Goal: Entertainment & Leisure: Consume media (video, audio)

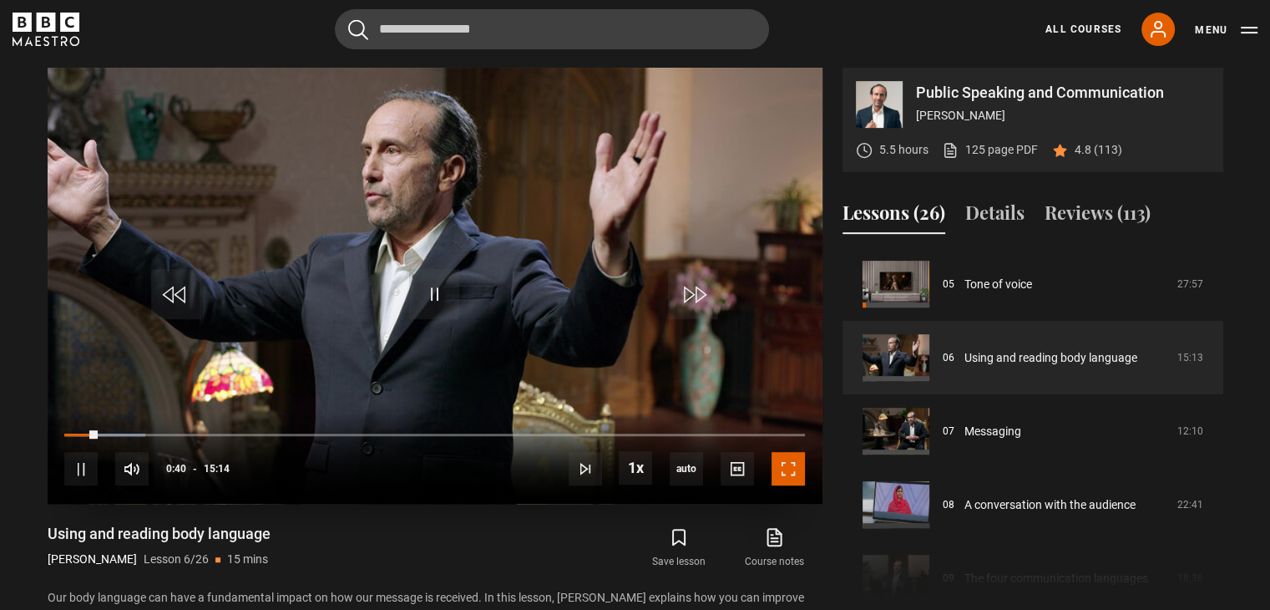
click at [788, 466] on span "Video Player" at bounding box center [788, 468] width 33 height 33
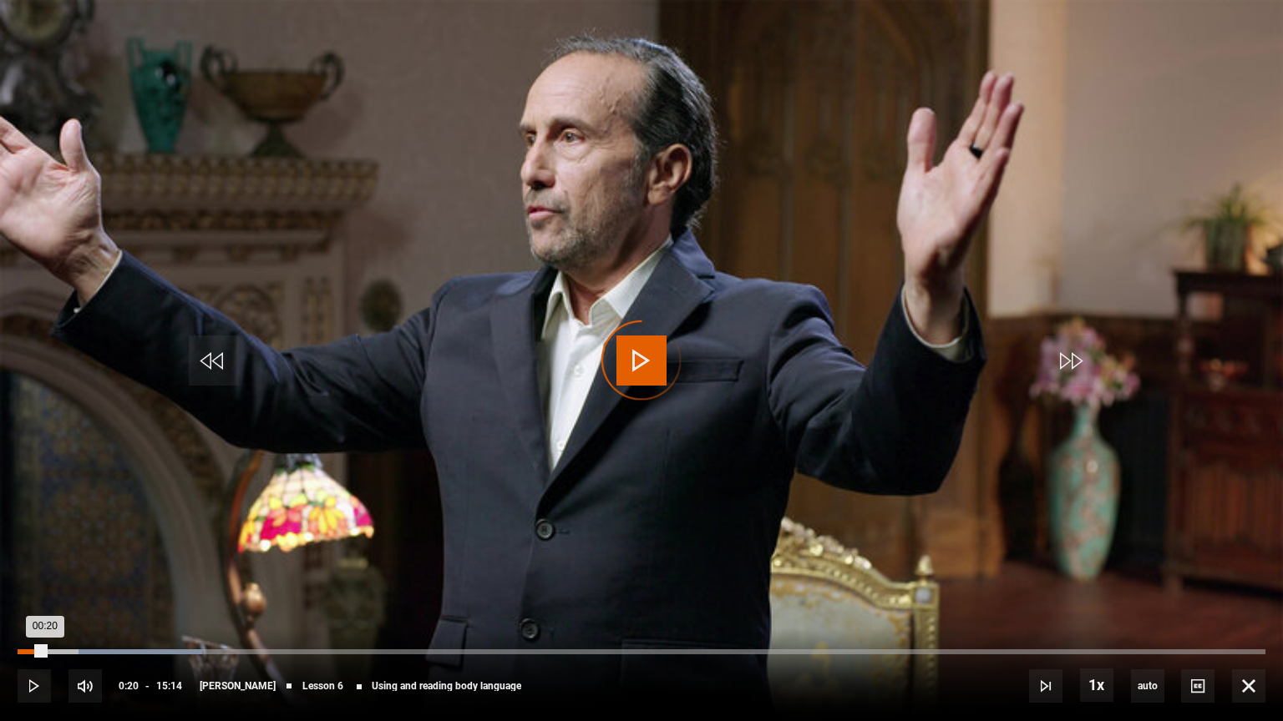
click at [44, 609] on div "Loaded : 14.77% 00:20 00:20" at bounding box center [642, 652] width 1248 height 5
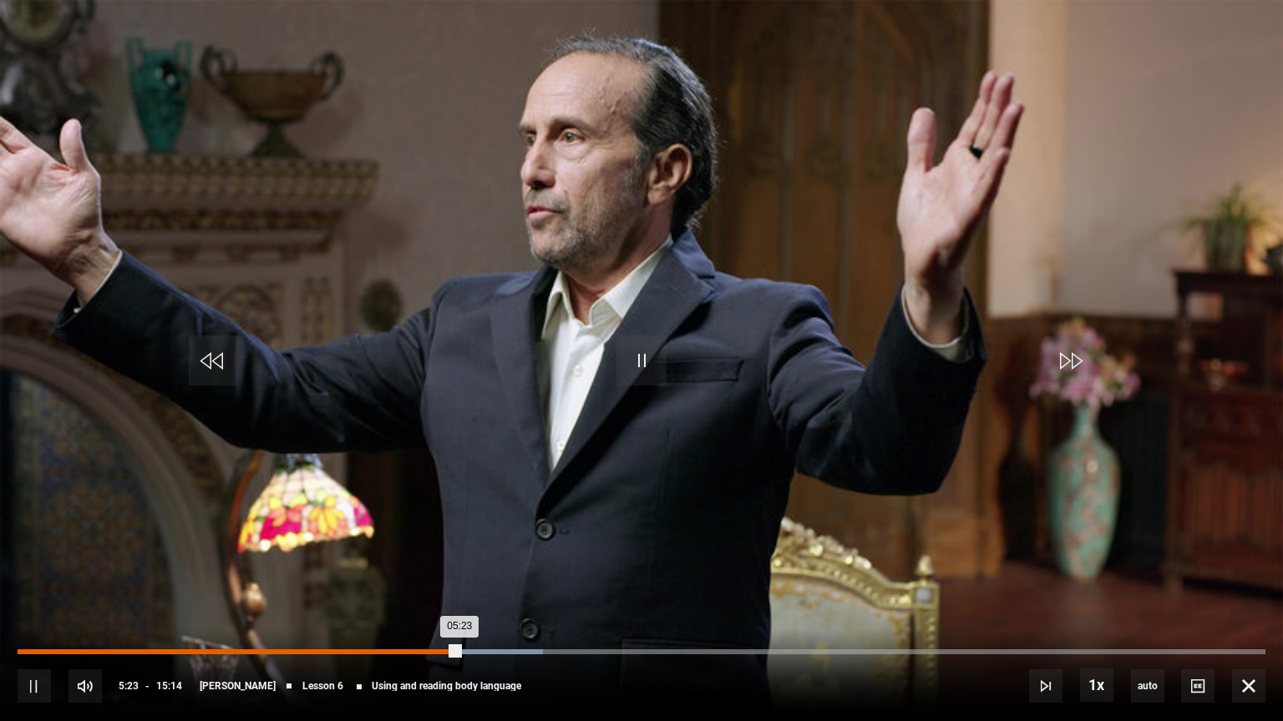
click at [436, 609] on div "Loaded : 42.12% 05:07 05:23" at bounding box center [642, 652] width 1248 height 5
click at [414, 609] on div "04:50" at bounding box center [216, 652] width 397 height 5
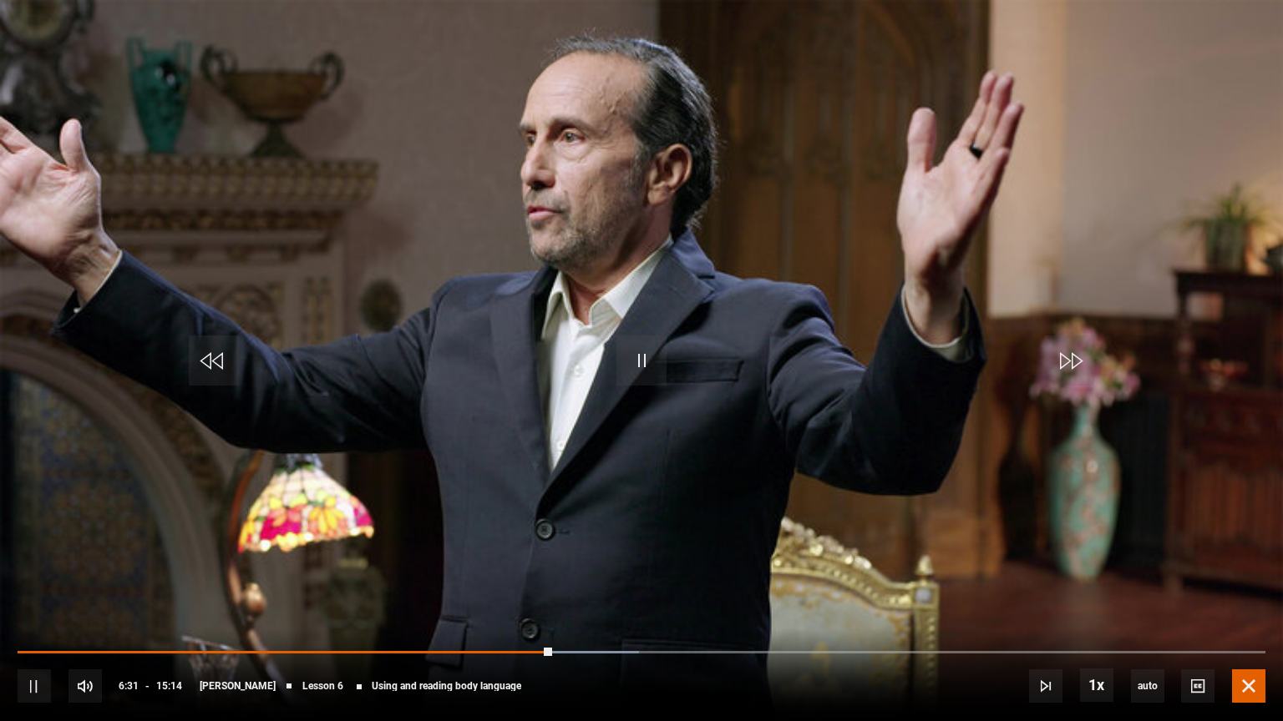
click at [1262, 609] on span "Video Player" at bounding box center [1248, 686] width 33 height 33
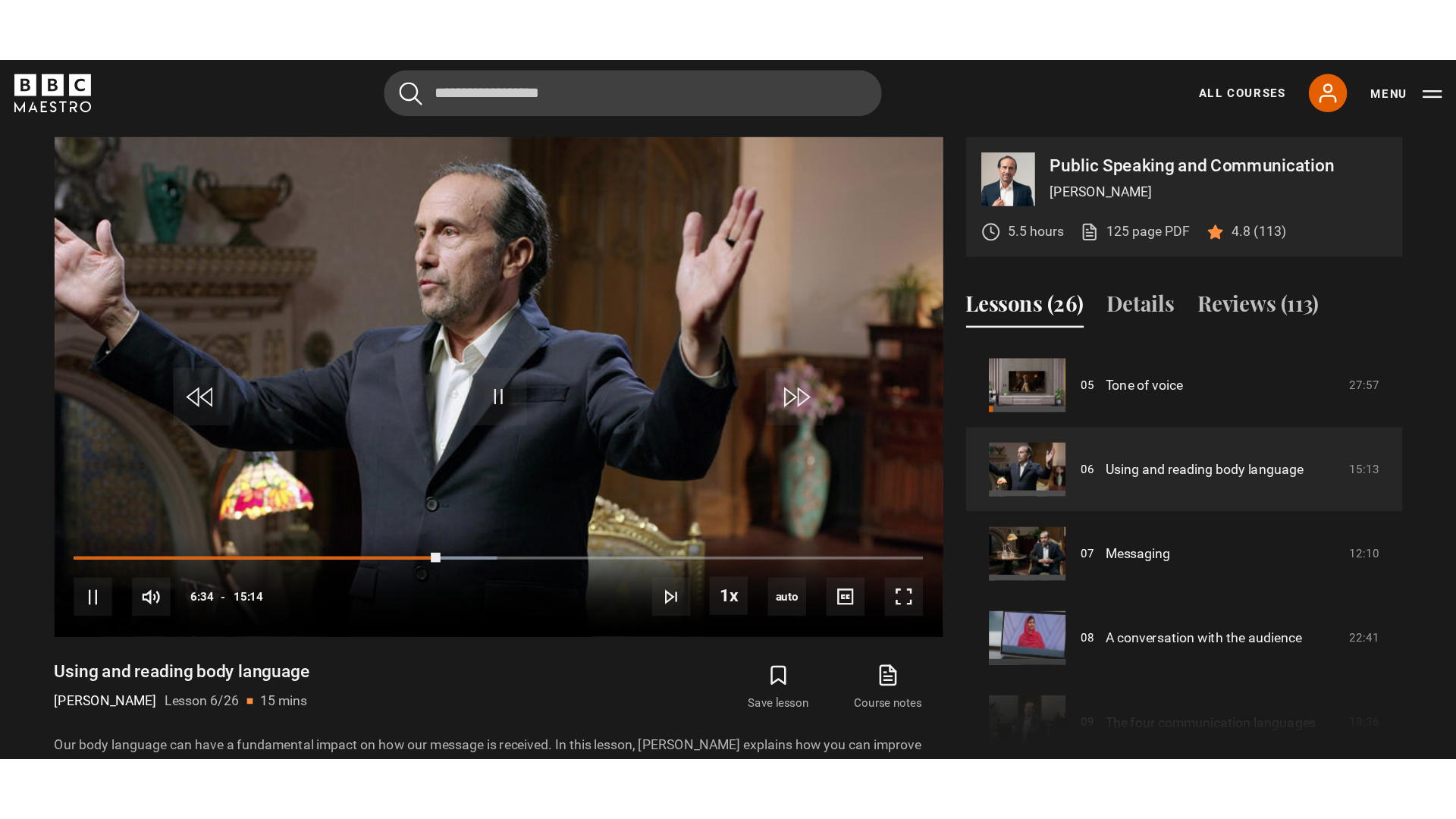
scroll to position [333, 0]
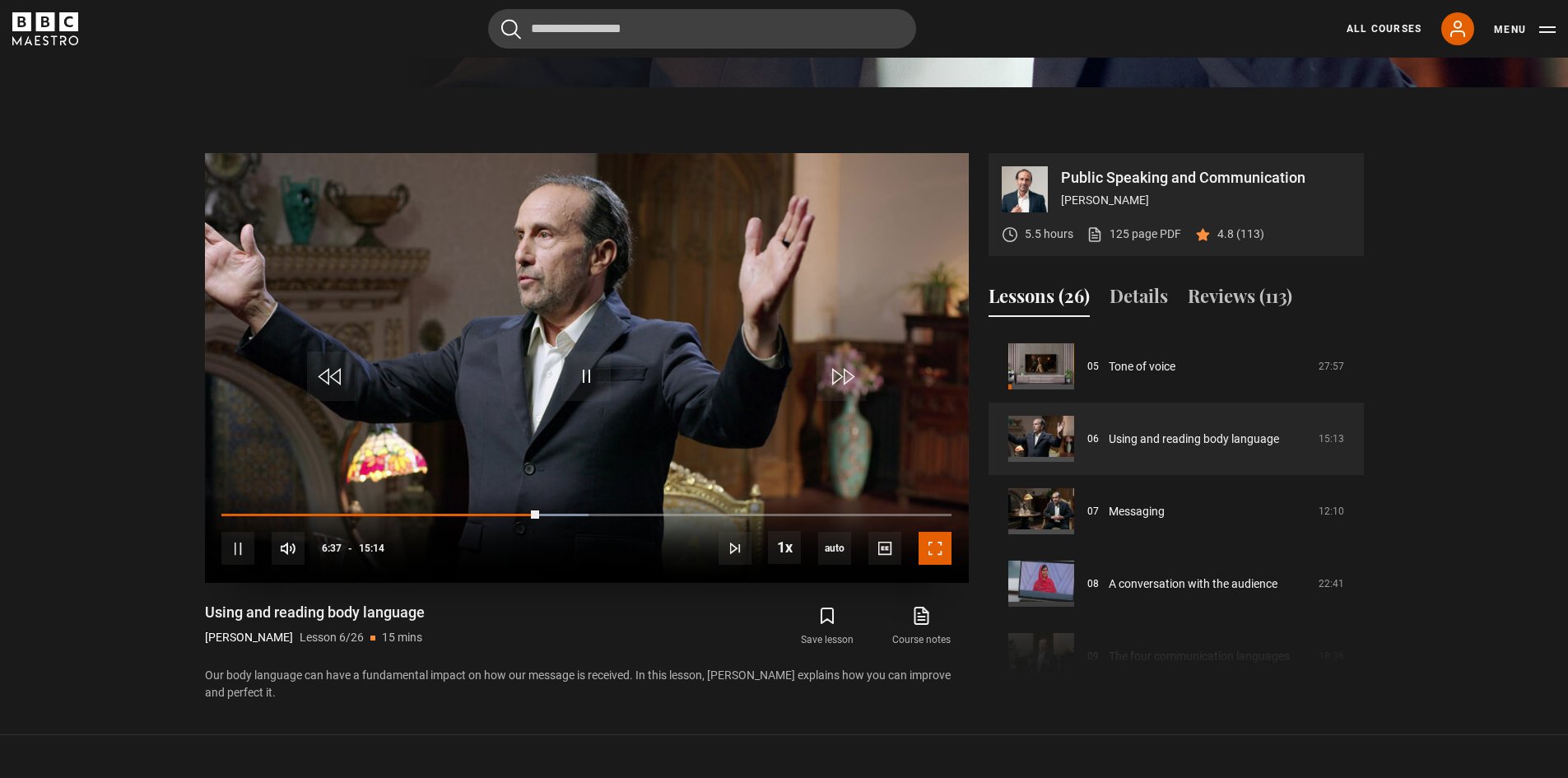
click at [931, 546] on span "Video Player" at bounding box center [934, 547] width 33 height 33
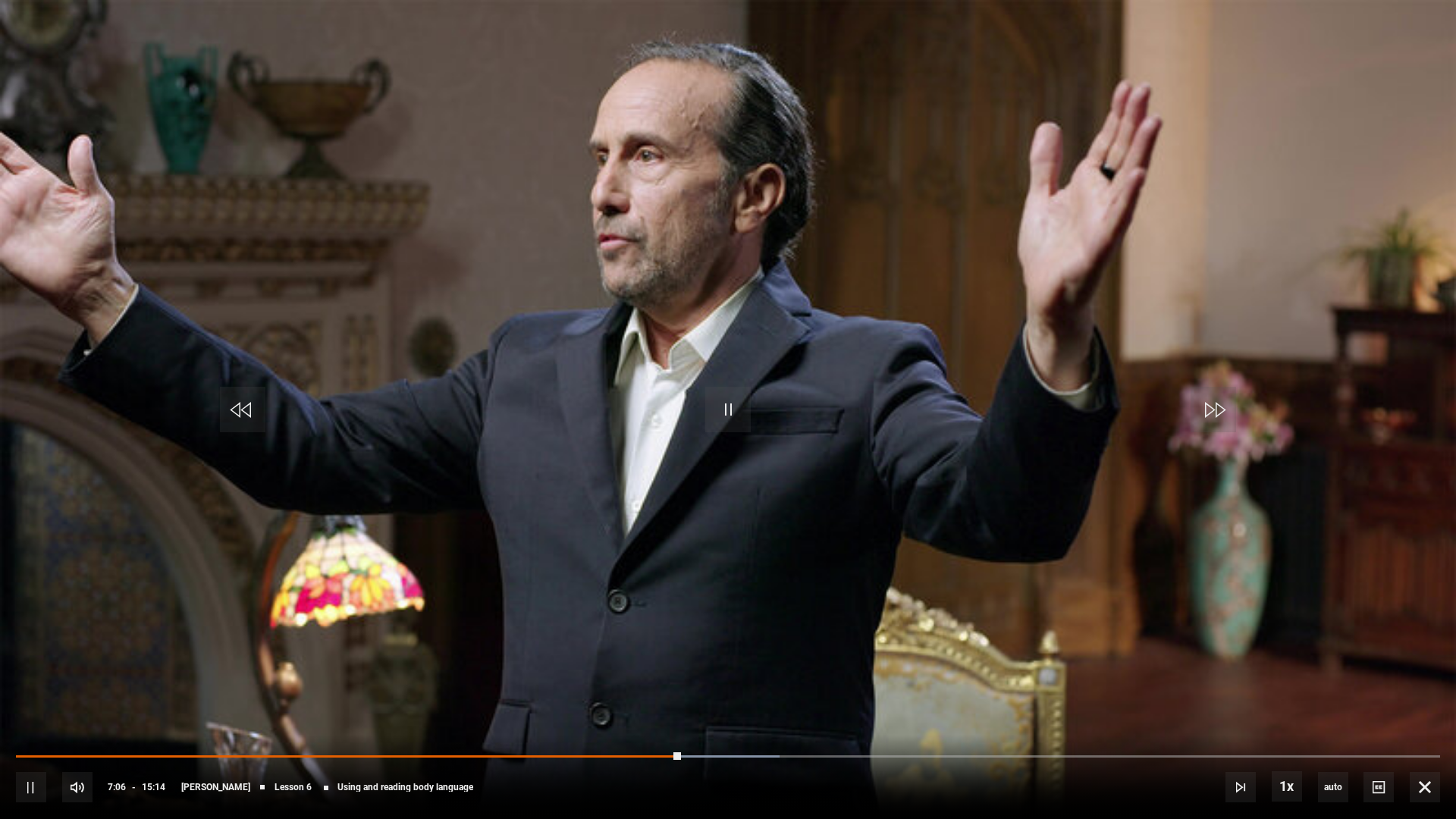
click at [857, 402] on video "Video Player" at bounding box center [728, 410] width 1456 height 819
click at [1153, 553] on span "Video Player" at bounding box center [1424, 786] width 30 height 30
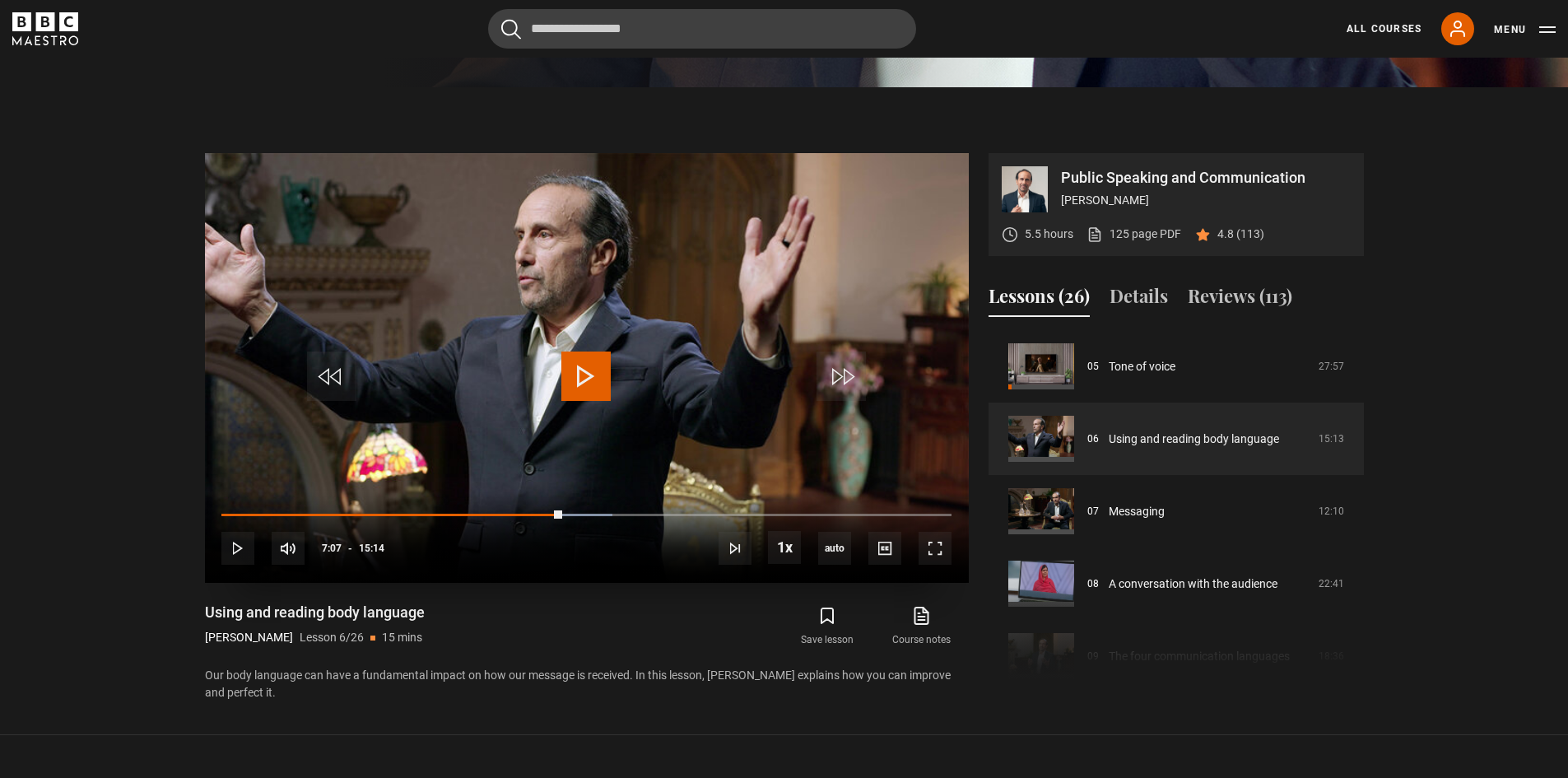
click at [619, 367] on video "Video Player" at bounding box center [586, 368] width 764 height 430
click at [933, 548] on span "Video Player" at bounding box center [934, 547] width 33 height 33
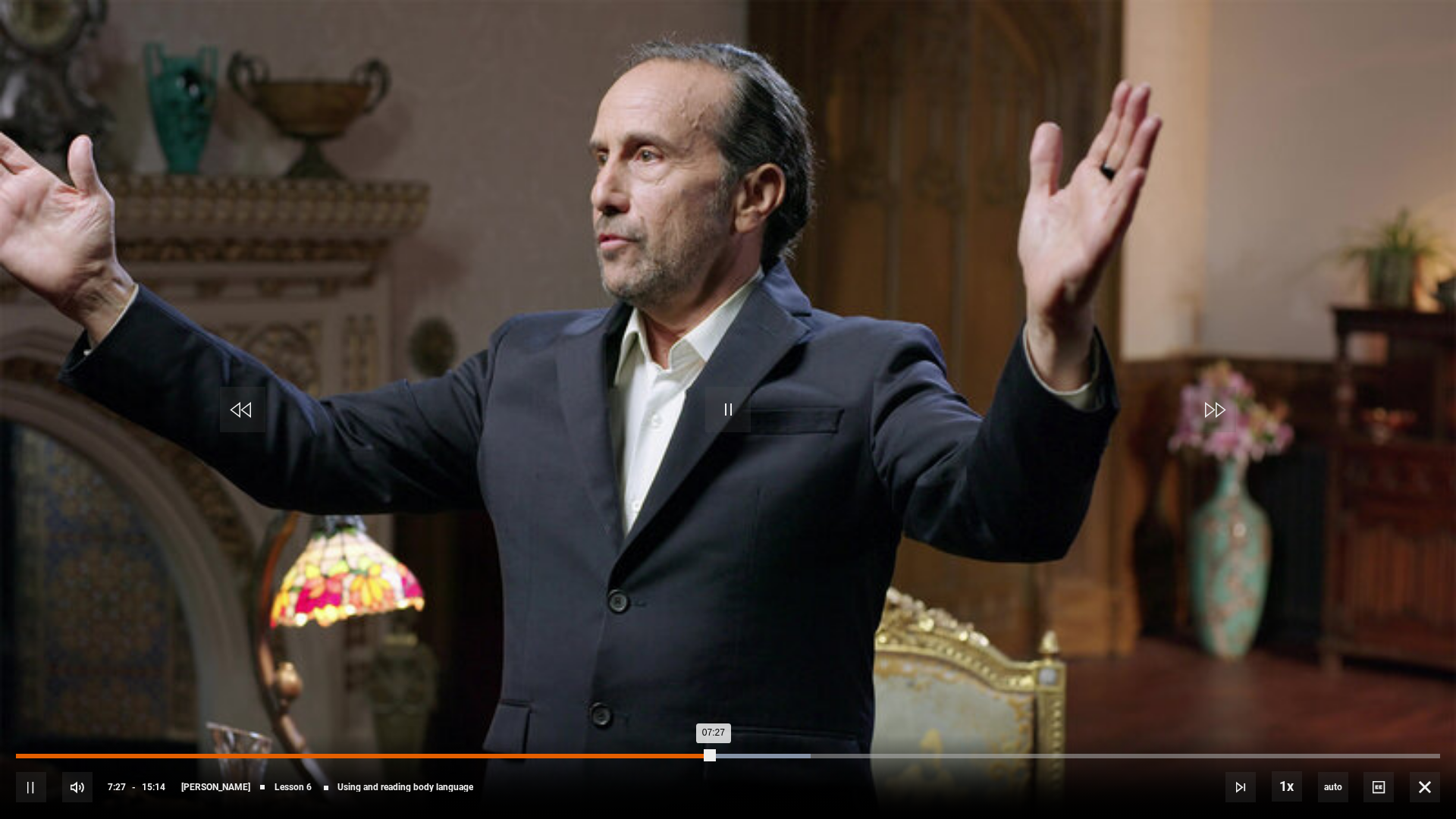
click at [646, 553] on div "Loaded : 55.80% 06:42 07:27" at bounding box center [728, 755] width 1424 height 5
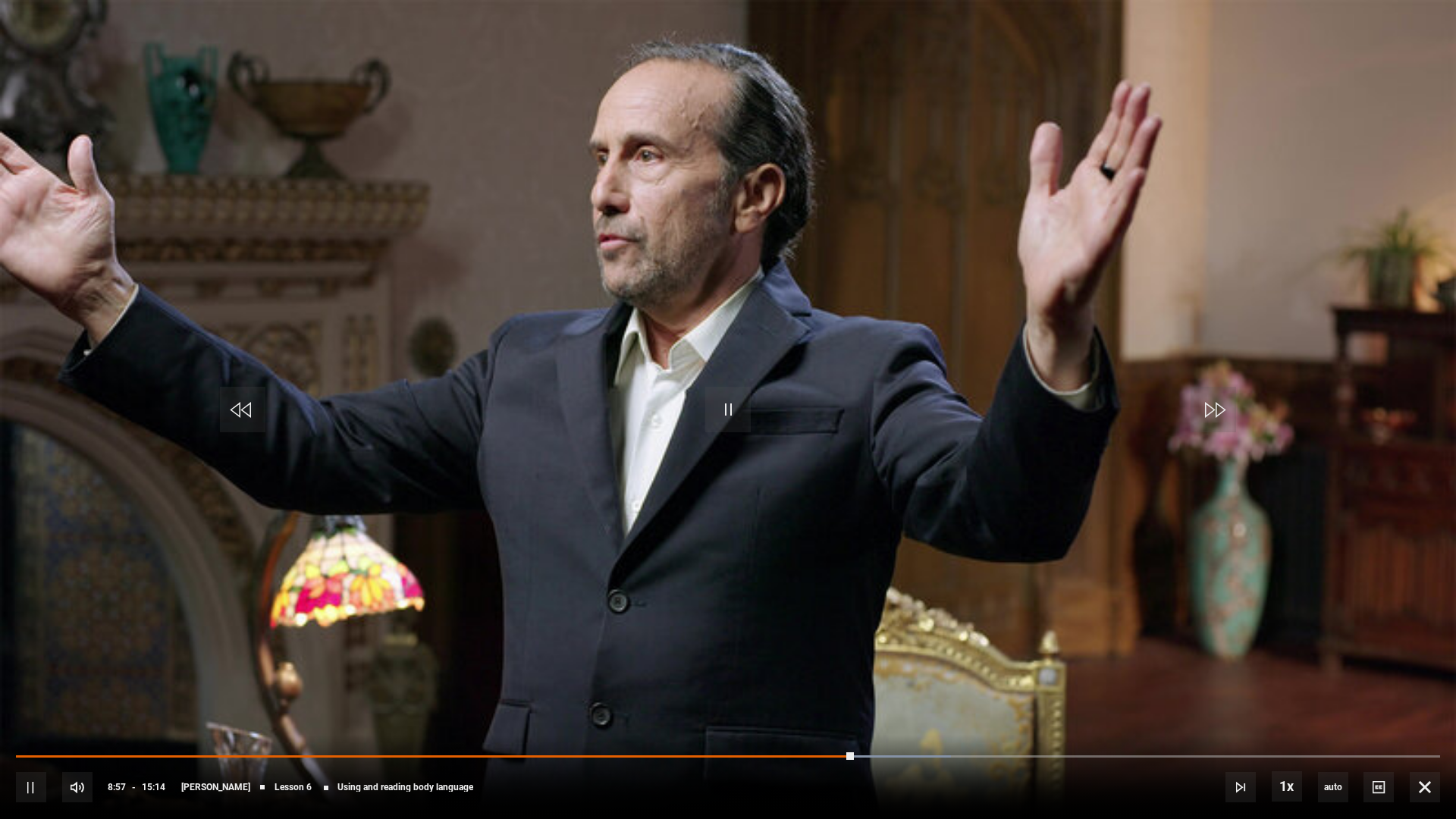
click at [830, 553] on div "10s Skip Back 10 seconds Pause 10s Skip Forward 10 seconds Loaded : 65.65% 07:0…" at bounding box center [728, 776] width 1456 height 84
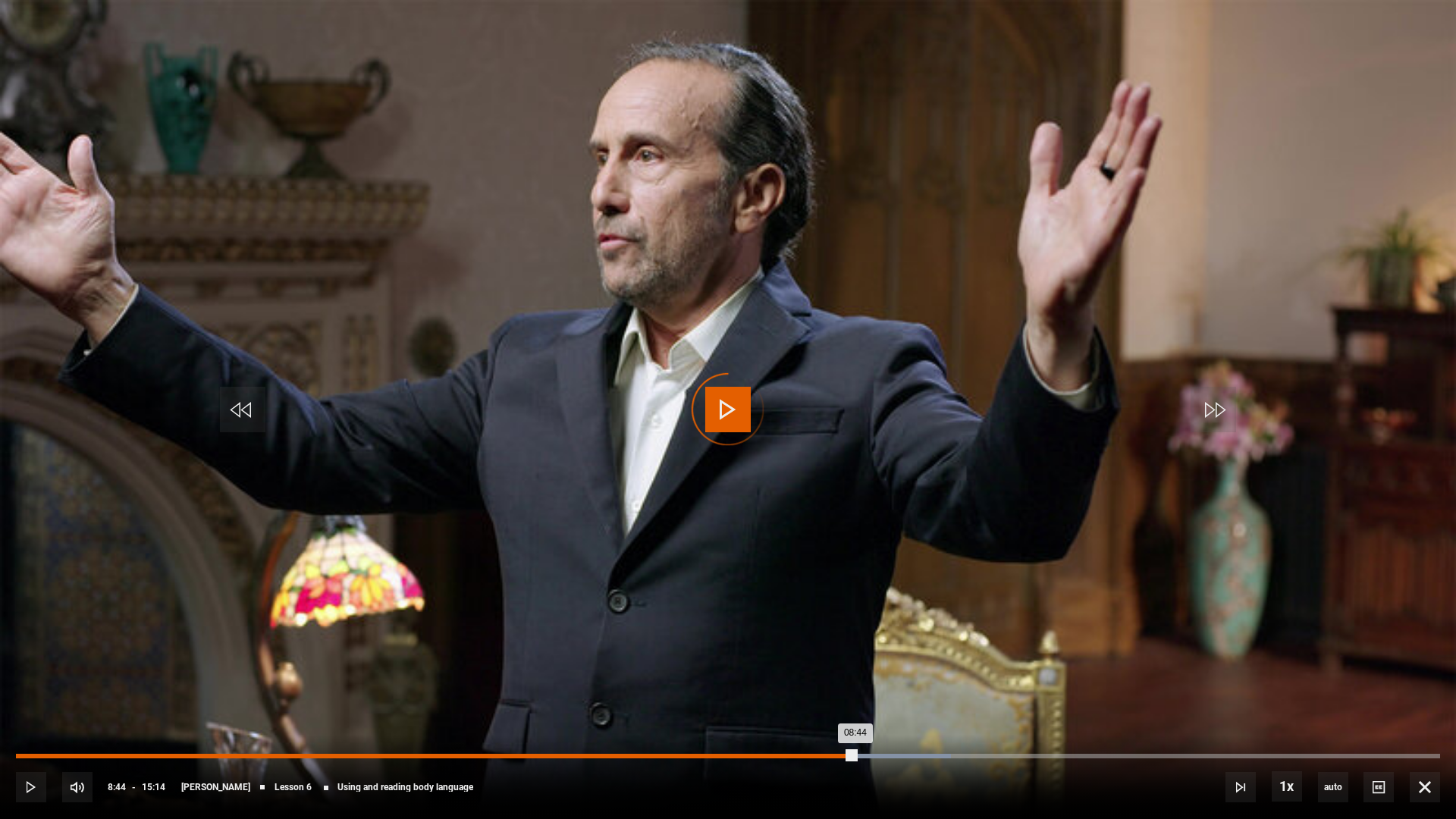
click at [833, 553] on div "Loaded : 65.65% 08:44 08:44" at bounding box center [728, 755] width 1424 height 5
click at [812, 553] on div "Loaded : 65.65% 08:31 08:31" at bounding box center [728, 755] width 1424 height 5
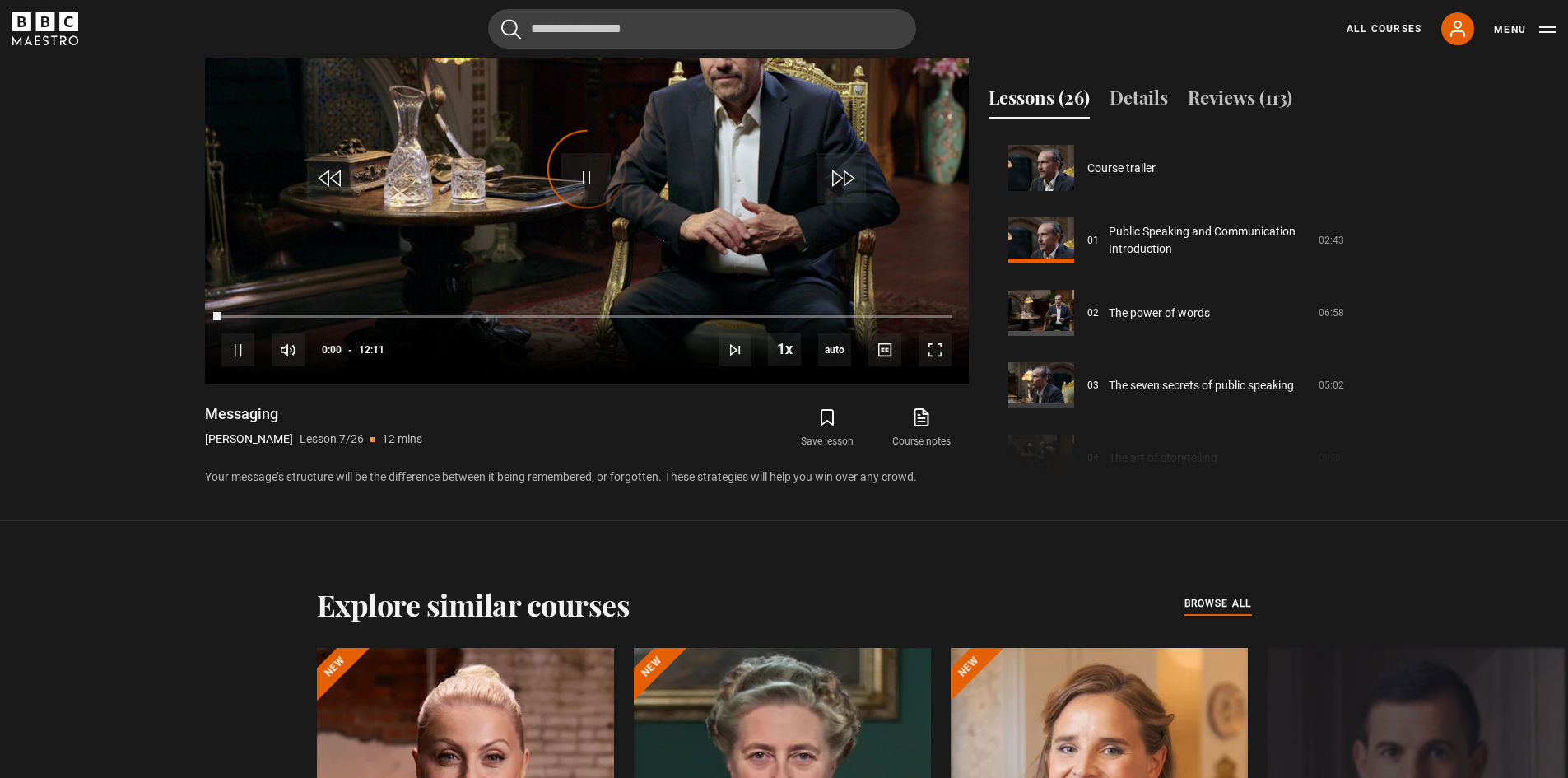
scroll to position [435, 0]
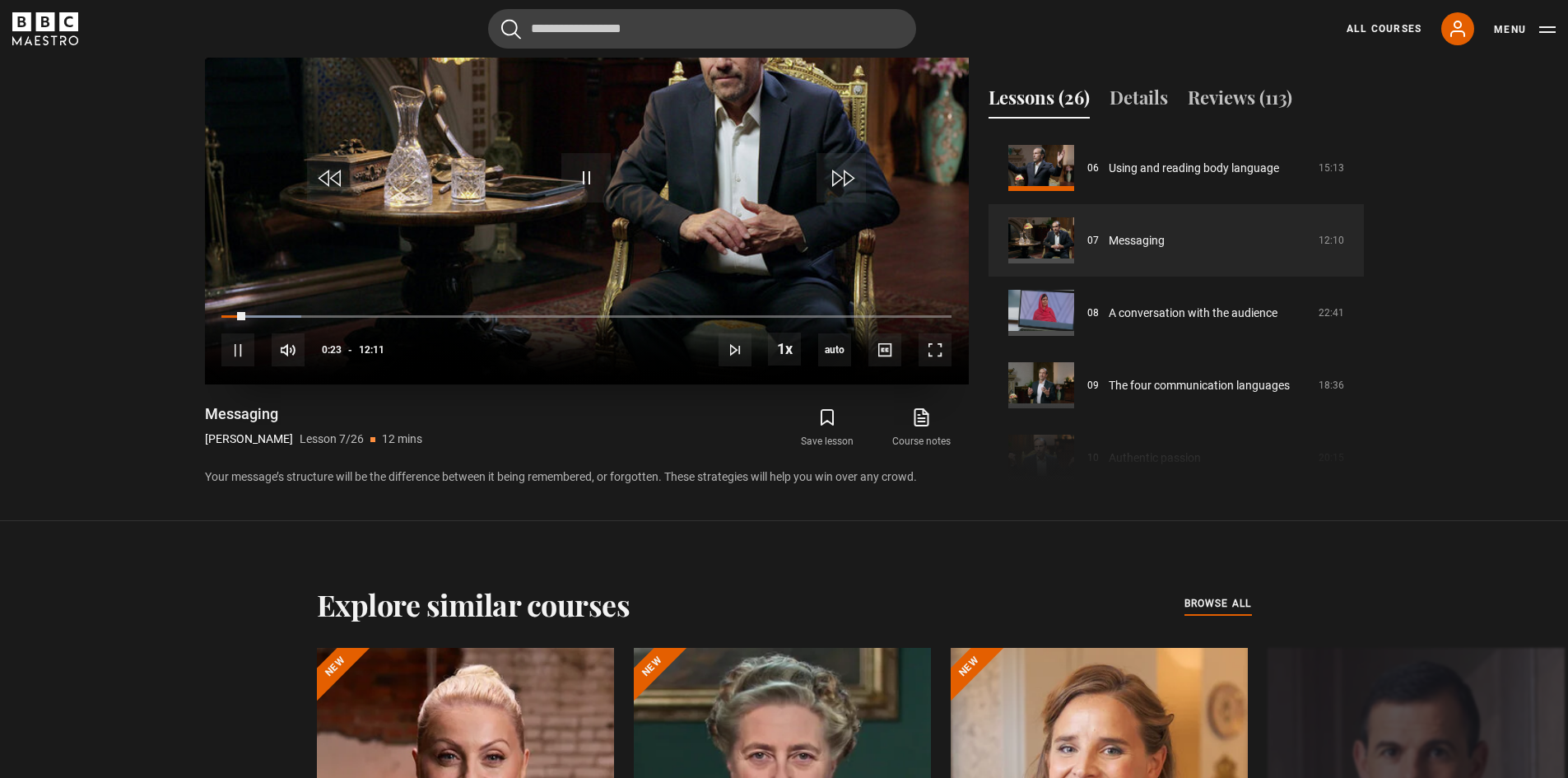
click at [732, 232] on video "Video Player" at bounding box center [586, 170] width 764 height 430
